Goal: Transaction & Acquisition: Subscribe to service/newsletter

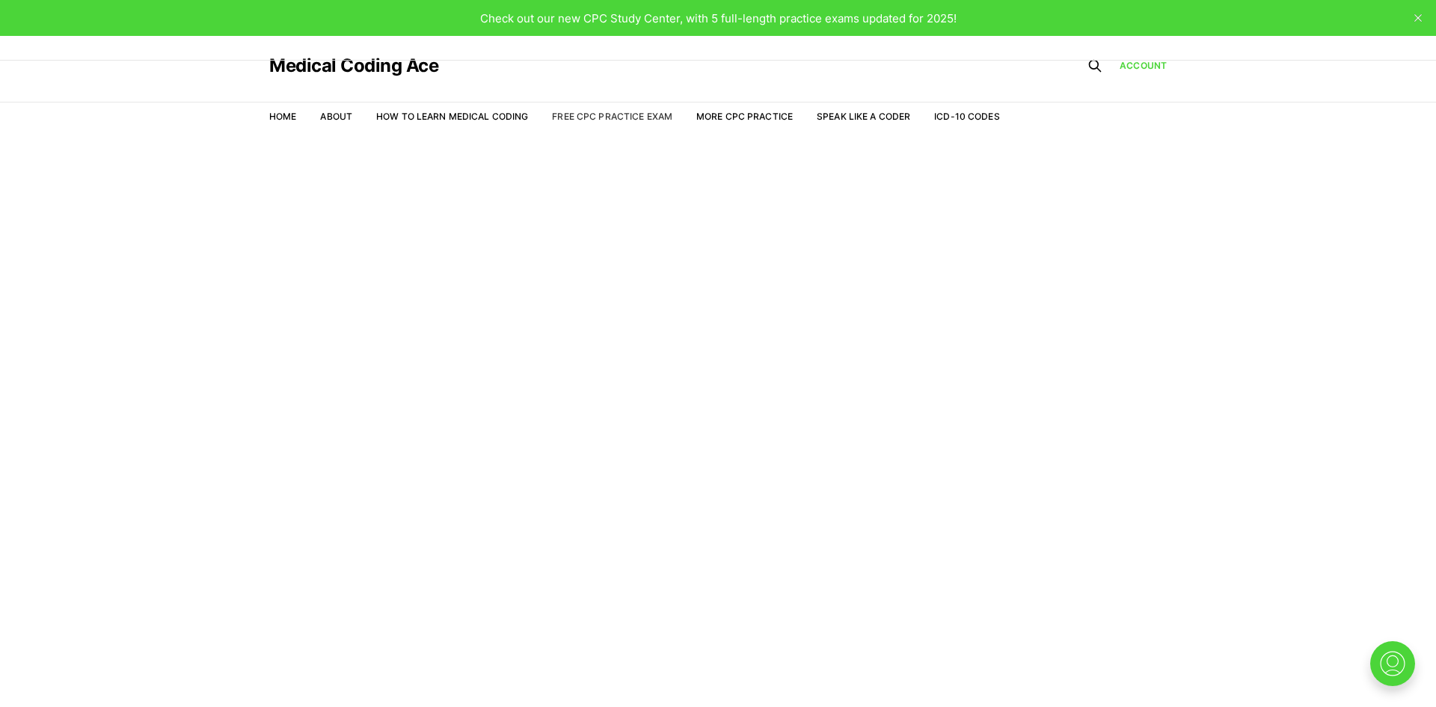
click at [640, 114] on link "Free CPC Practice Exam" at bounding box center [612, 116] width 120 height 11
click at [638, 22] on span "Check out our new CPC Study Center, with 5 full-length practice exams updated f…" at bounding box center [718, 18] width 477 height 14
click at [290, 118] on link "Home" at bounding box center [282, 116] width 27 height 11
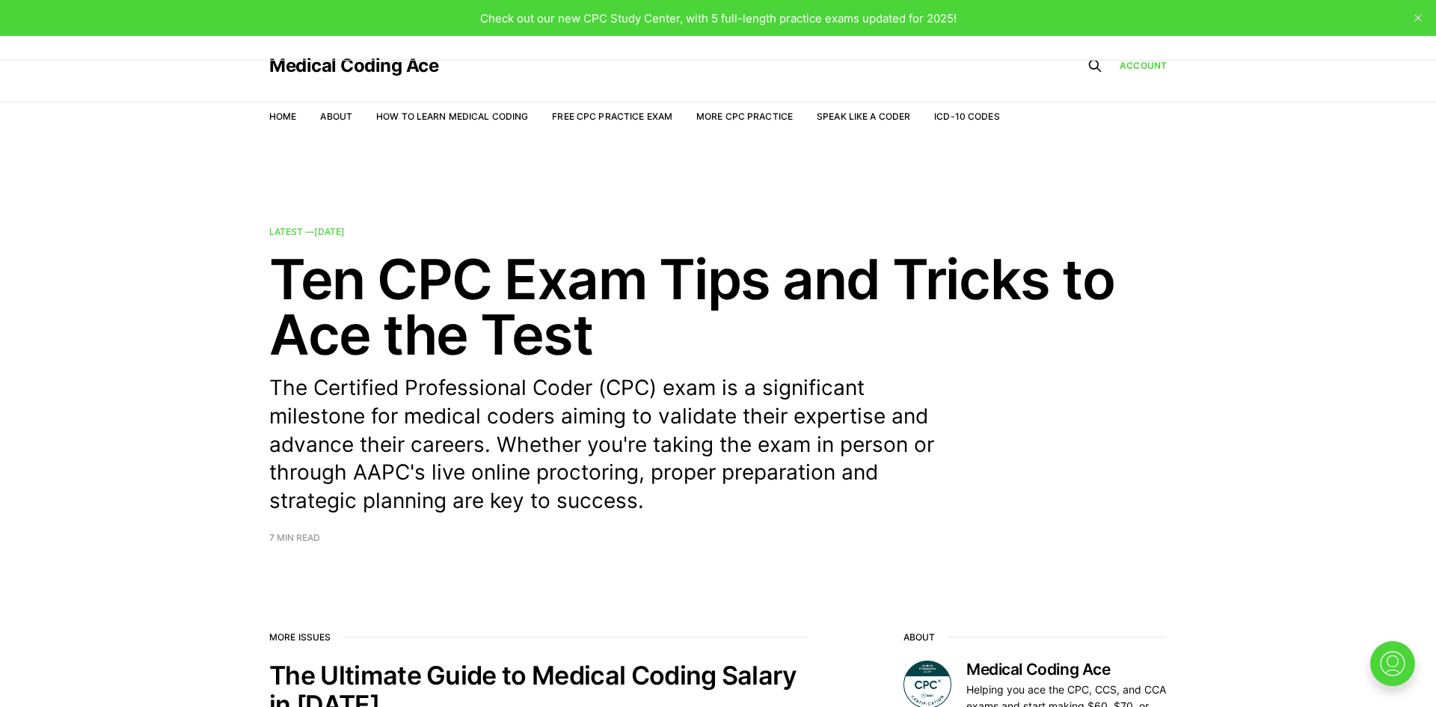
click at [852, 22] on span "Check out our new CPC Study Center, with 5 full-length practice exams updated f…" at bounding box center [718, 18] width 477 height 14
click at [647, 22] on span "Check out our new CPC Study Center, with 5 full-length practice exams updated f…" at bounding box center [718, 18] width 477 height 14
click at [616, 116] on link "Free CPC Practice Exam" at bounding box center [612, 116] width 120 height 11
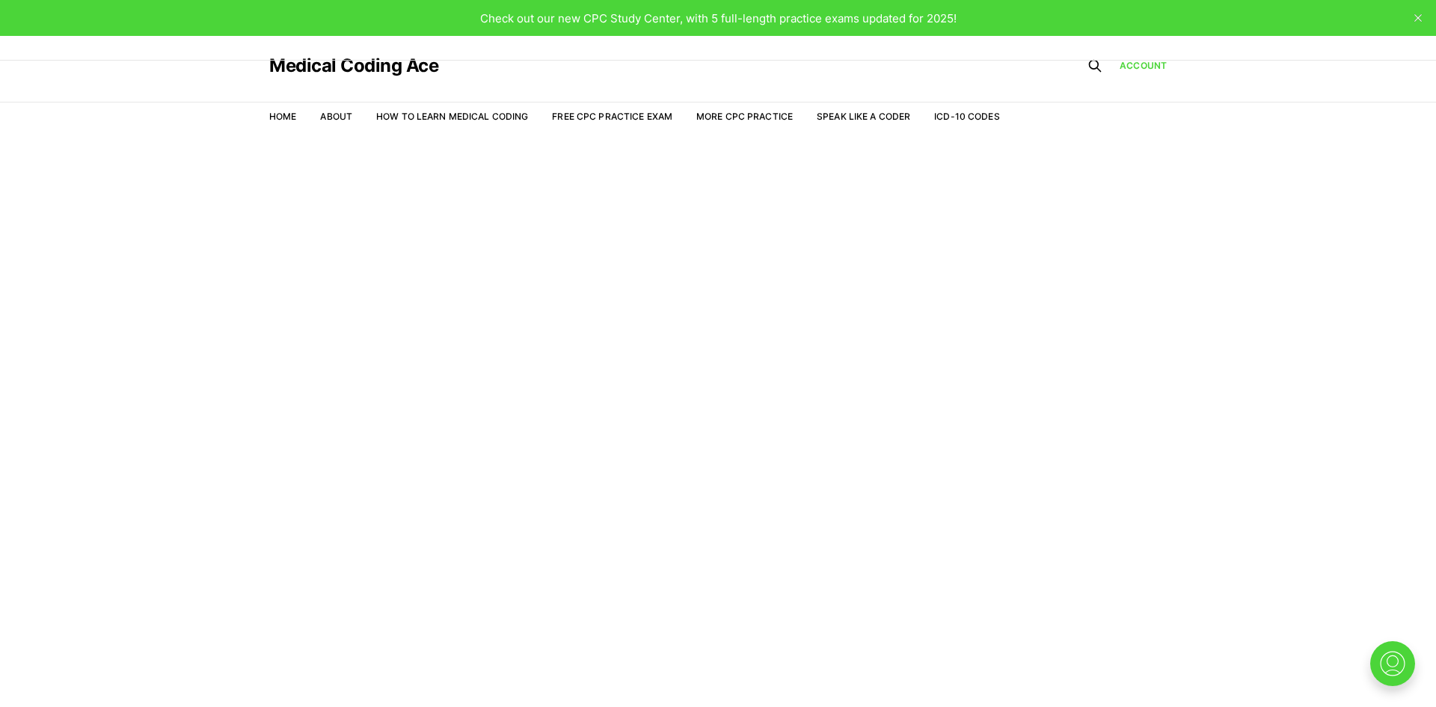
scroll to position [36, 0]
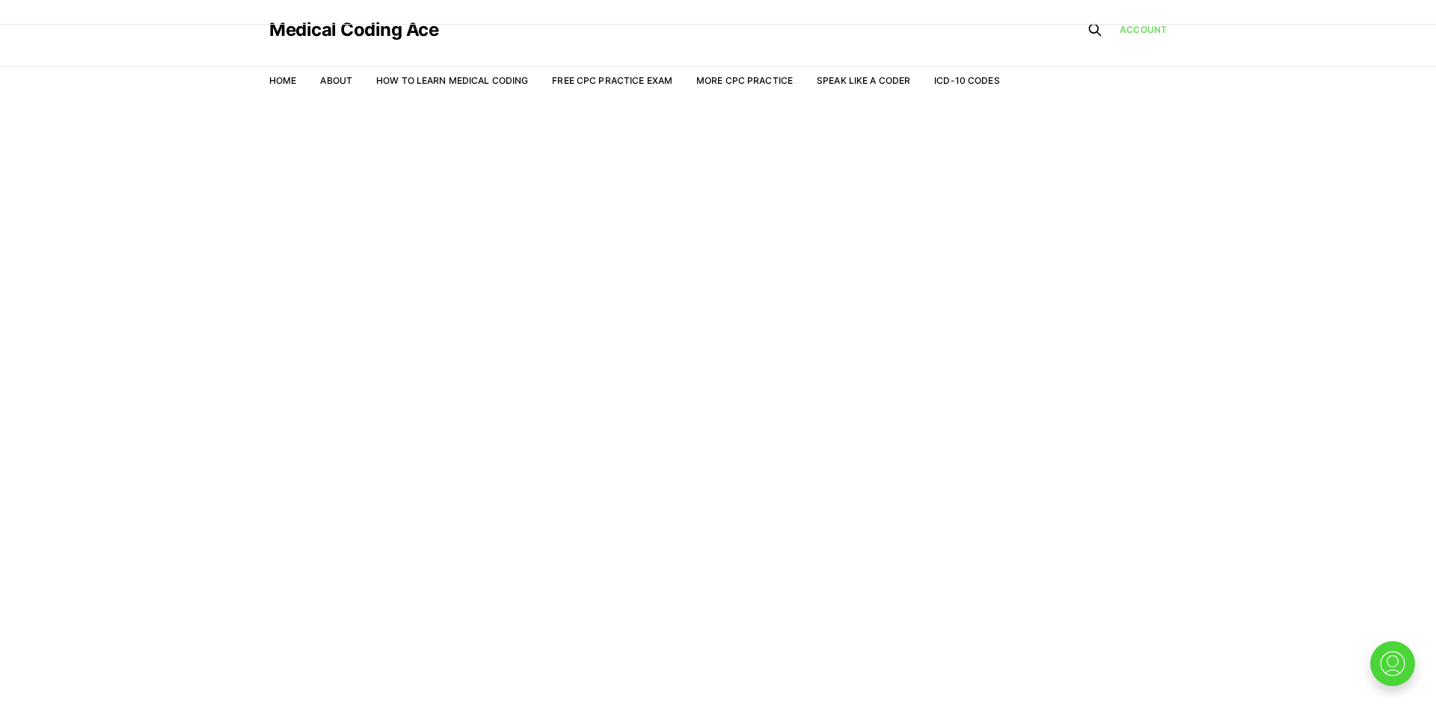
click at [1136, 33] on link "Account" at bounding box center [1143, 29] width 47 height 13
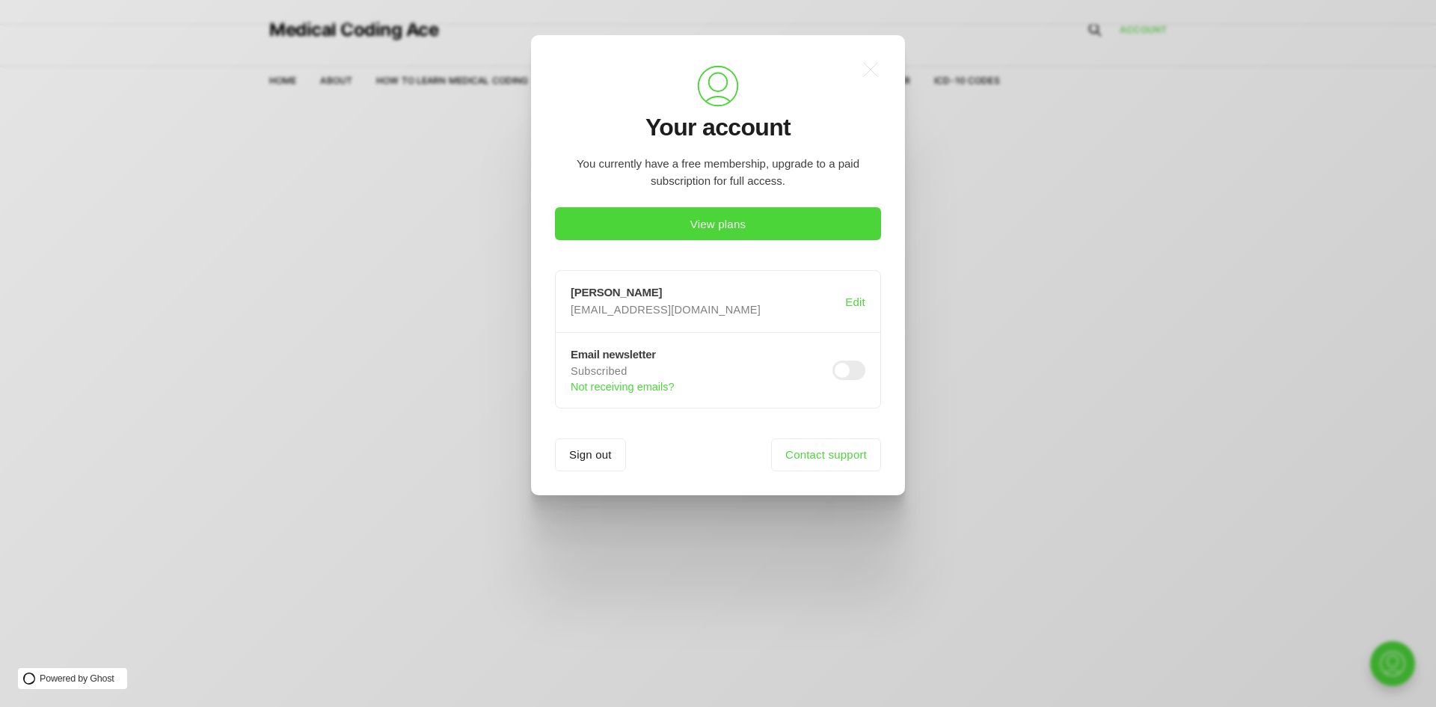
scroll to position [0, 0]
click at [443, 436] on div ".a{fill:none;stroke:currentColor;stroke-linecap:round;stroke-linejoin:round;str…" at bounding box center [729, 353] width 1459 height 707
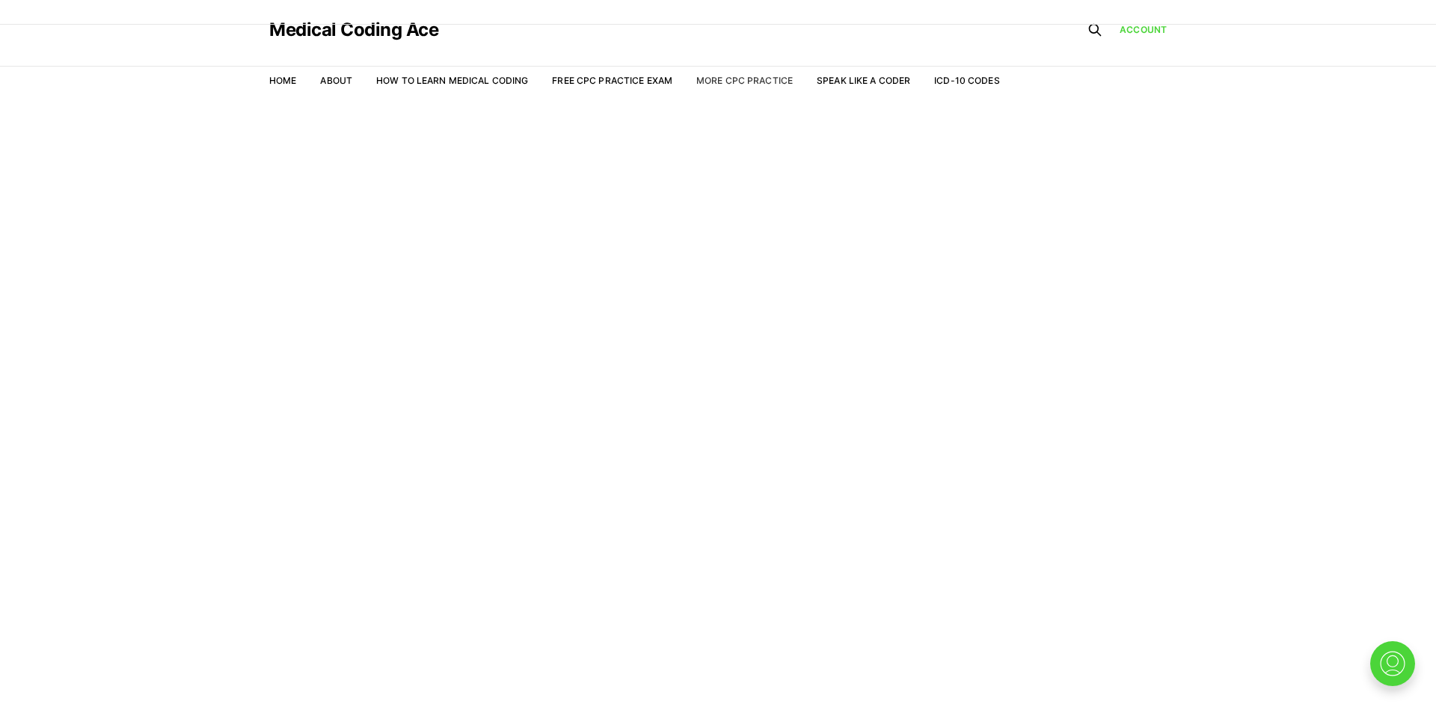
click at [735, 79] on link "More CPC Practice" at bounding box center [744, 80] width 97 height 11
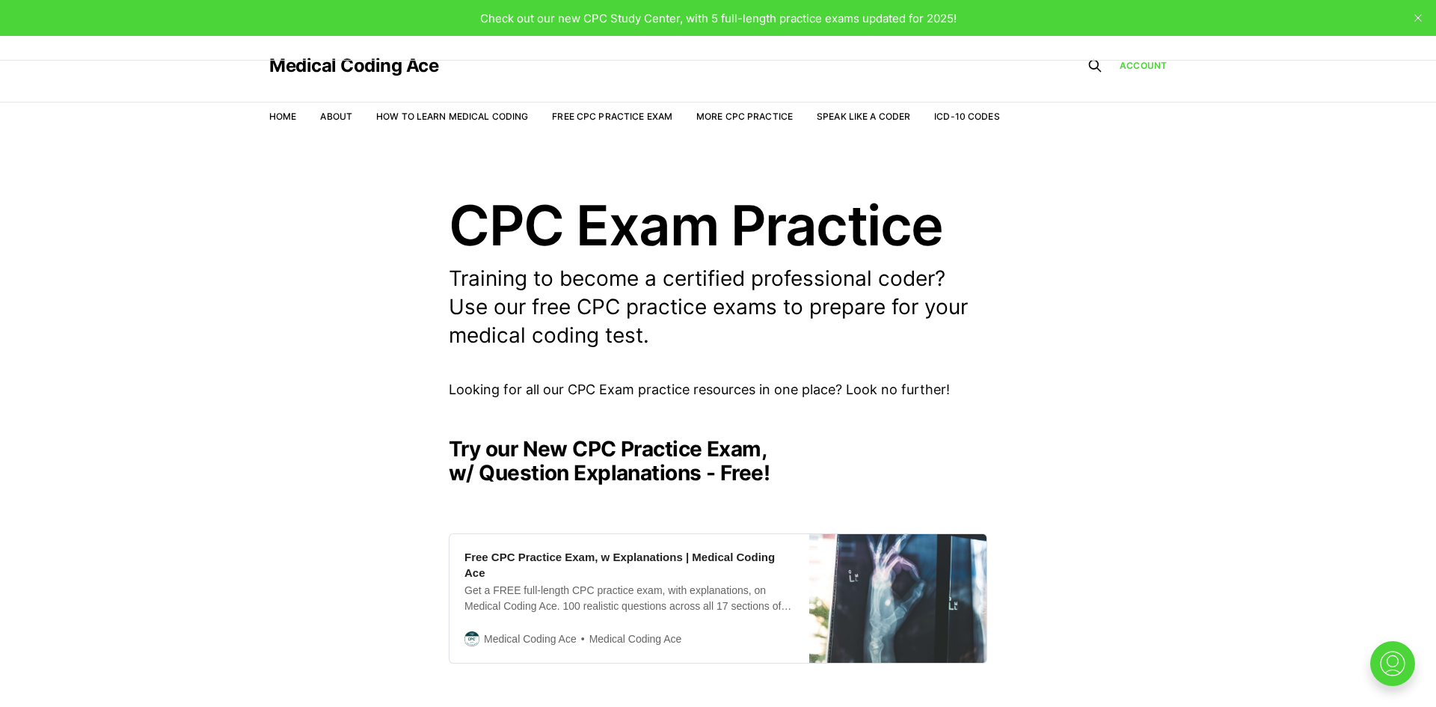
click at [584, 291] on p "Training to become a certified professional coder? Use our free CPC practice ex…" at bounding box center [718, 307] width 539 height 85
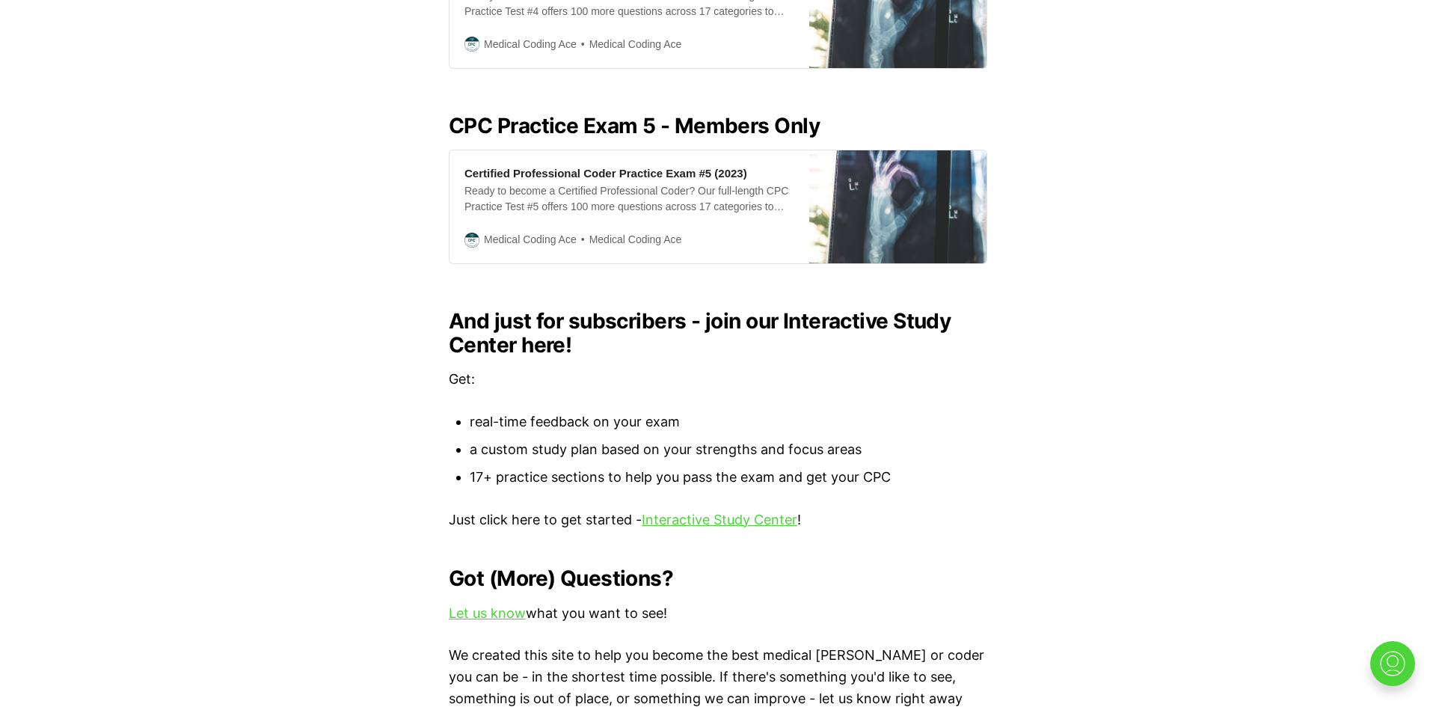
scroll to position [1347, 0]
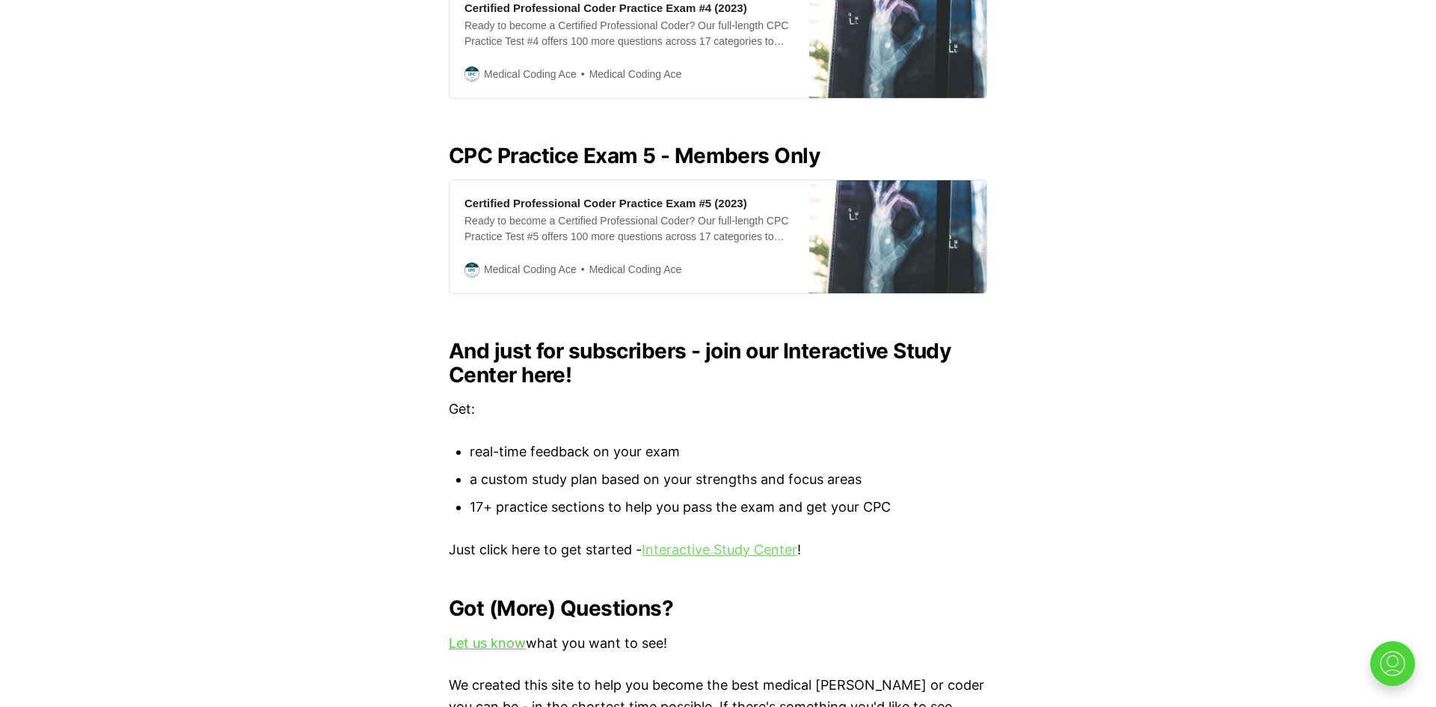
click at [723, 542] on link "Interactive Study Center" at bounding box center [720, 550] width 156 height 16
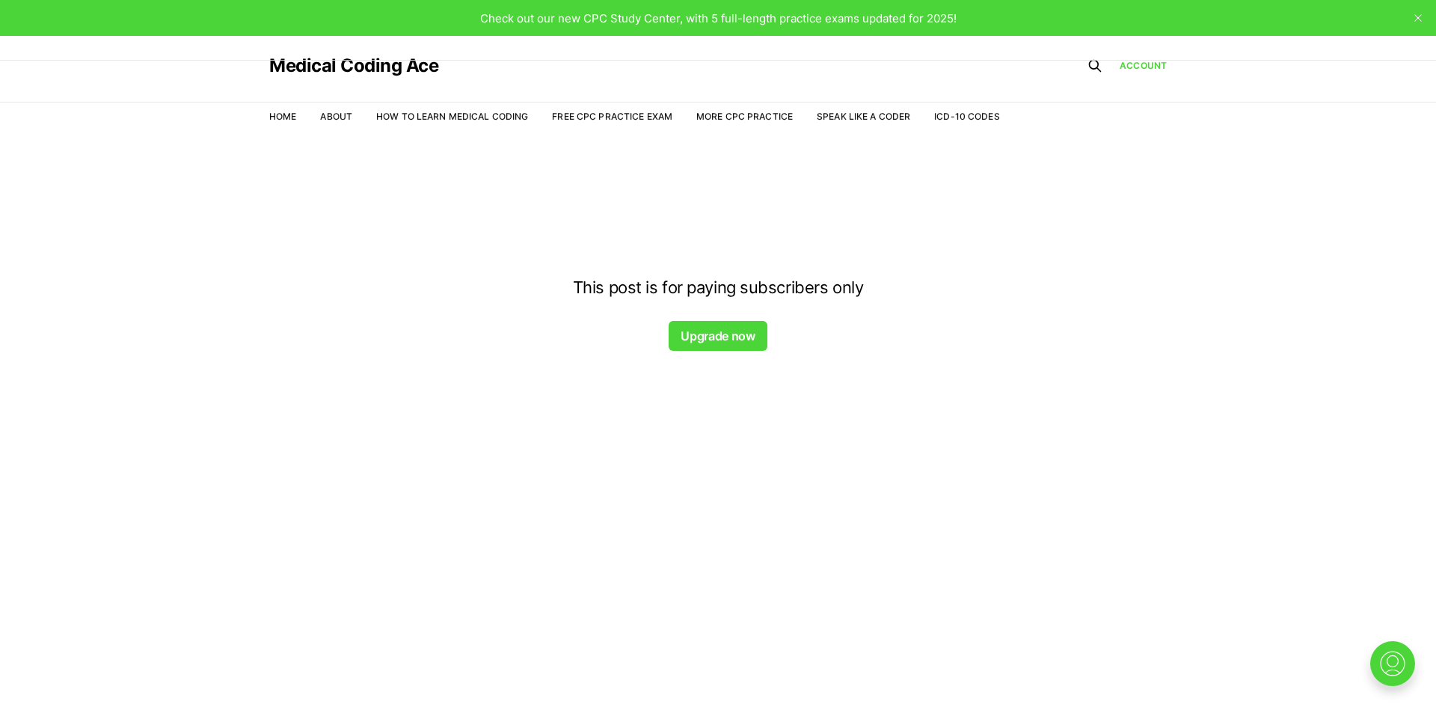
click at [731, 339] on button "Upgrade now" at bounding box center [718, 336] width 98 height 30
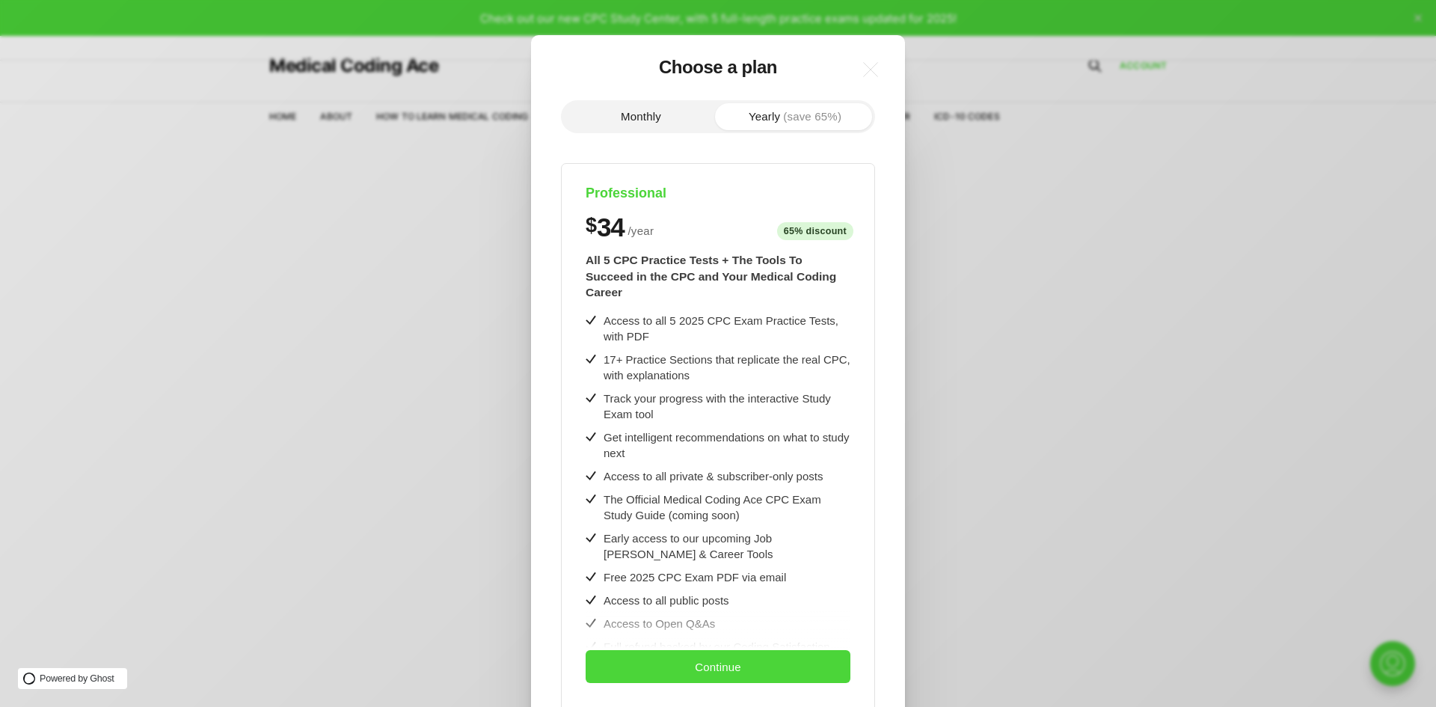
scroll to position [13, 0]
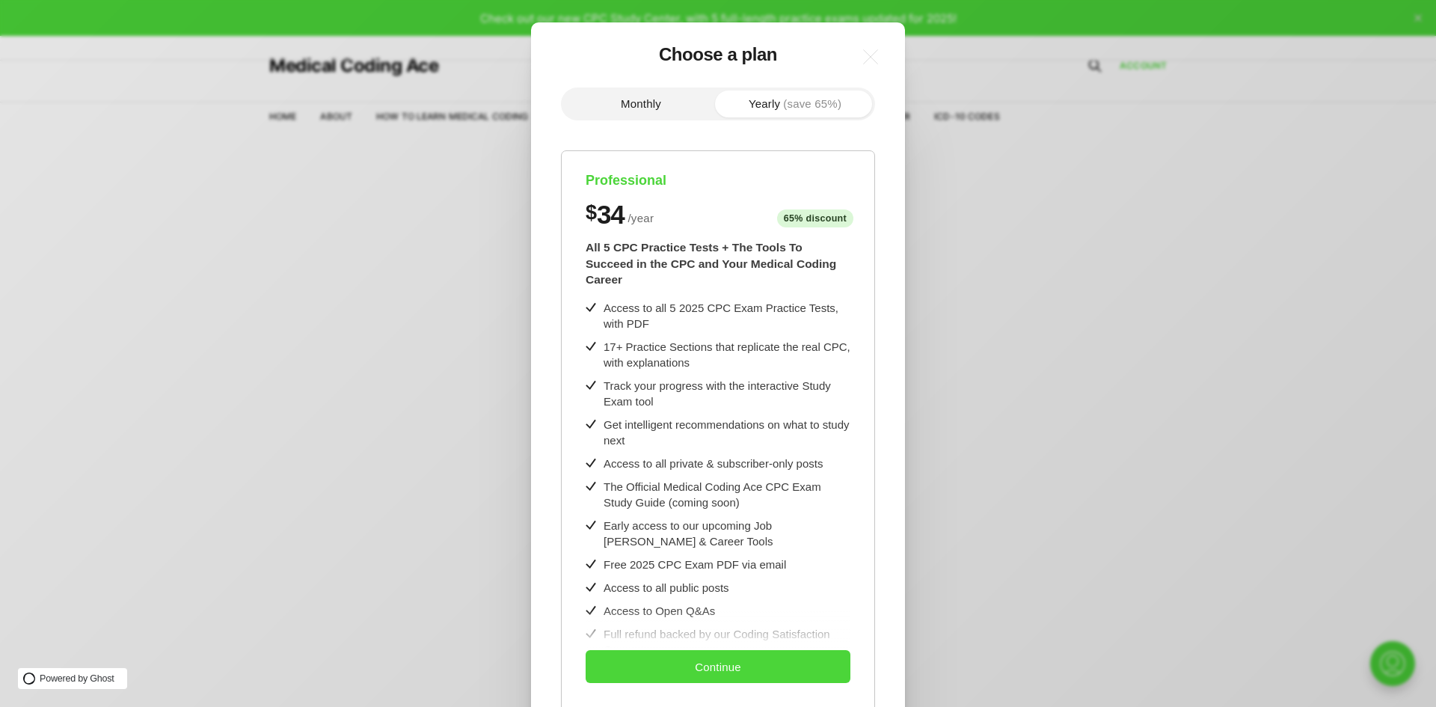
click at [756, 313] on div "Access to all 5 2025 CPC Exam Practice Tests, with PDF" at bounding box center [727, 315] width 247 height 31
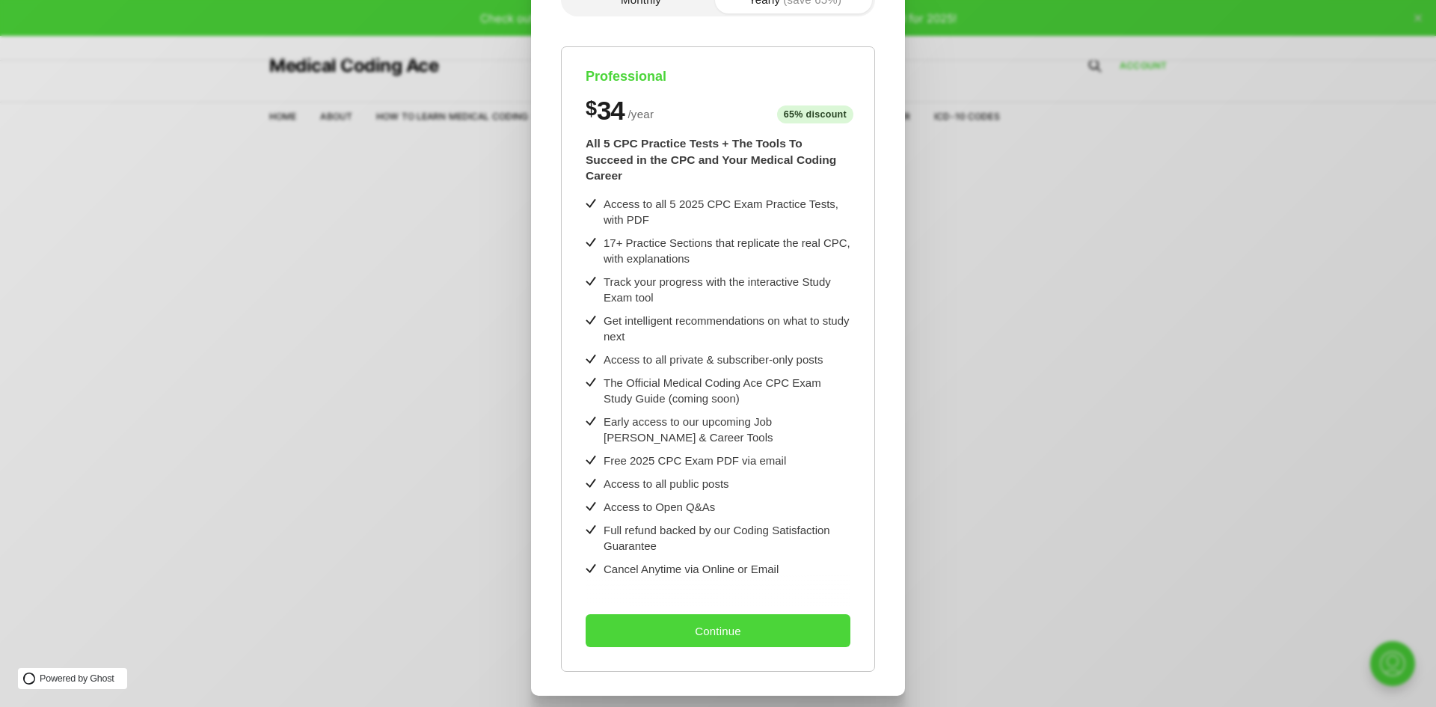
scroll to position [119, 0]
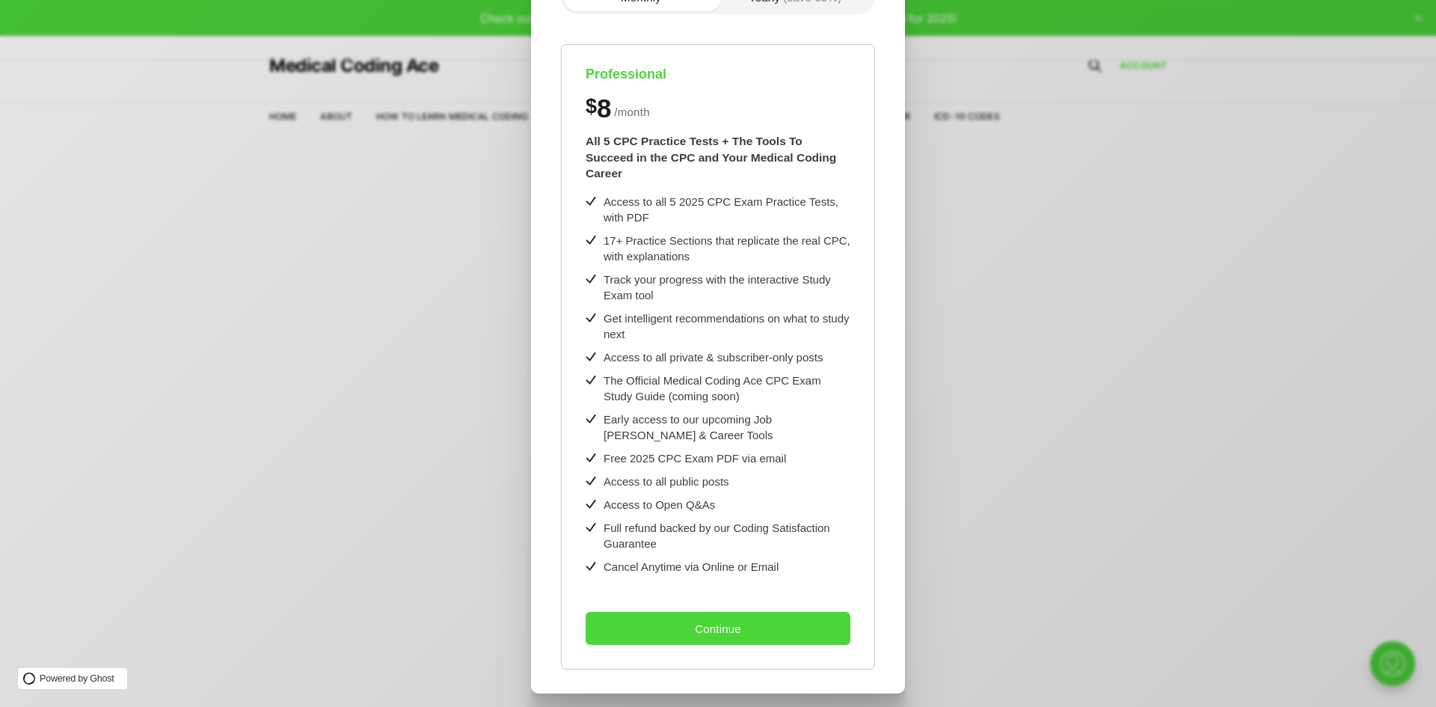
click at [671, 310] on div "Get intelligent recommendations on what to study next" at bounding box center [727, 325] width 247 height 31
click at [719, 194] on div "Access to all 5 2025 CPC Exam Practice Tests, with PDF" at bounding box center [727, 209] width 247 height 31
click at [719, 276] on div "Track your progress with the interactive Study Exam tool" at bounding box center [727, 287] width 247 height 31
click at [670, 617] on button "Continue" at bounding box center [718, 628] width 265 height 33
